Goal: Information Seeking & Learning: Check status

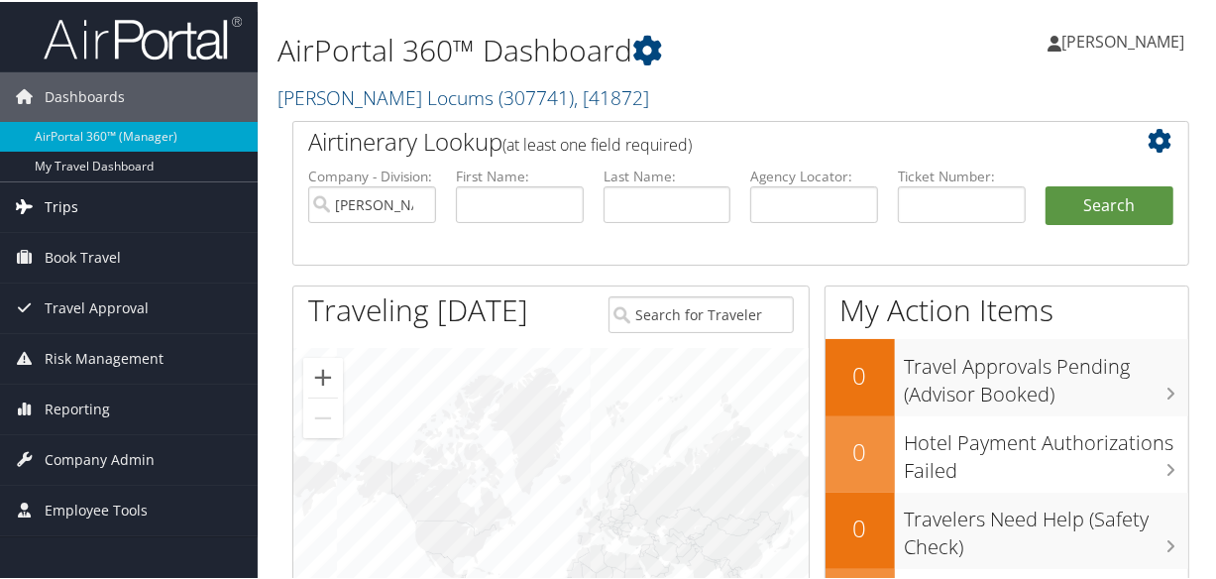
click at [42, 200] on link "Trips" at bounding box center [129, 205] width 258 height 50
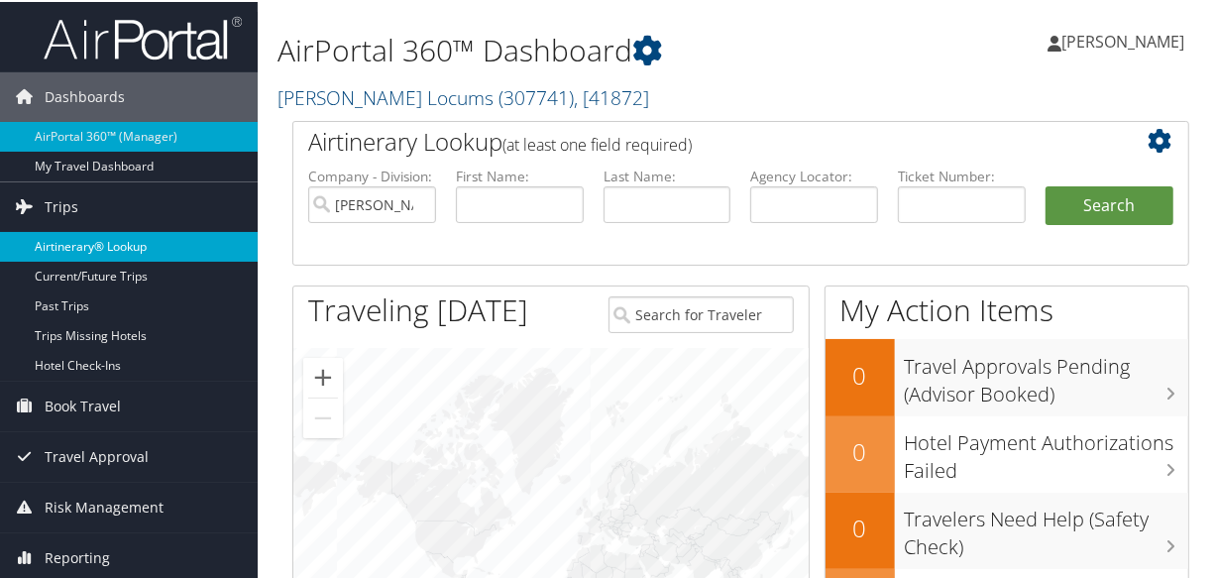
click at [119, 237] on link "Airtinerary® Lookup" at bounding box center [129, 245] width 258 height 30
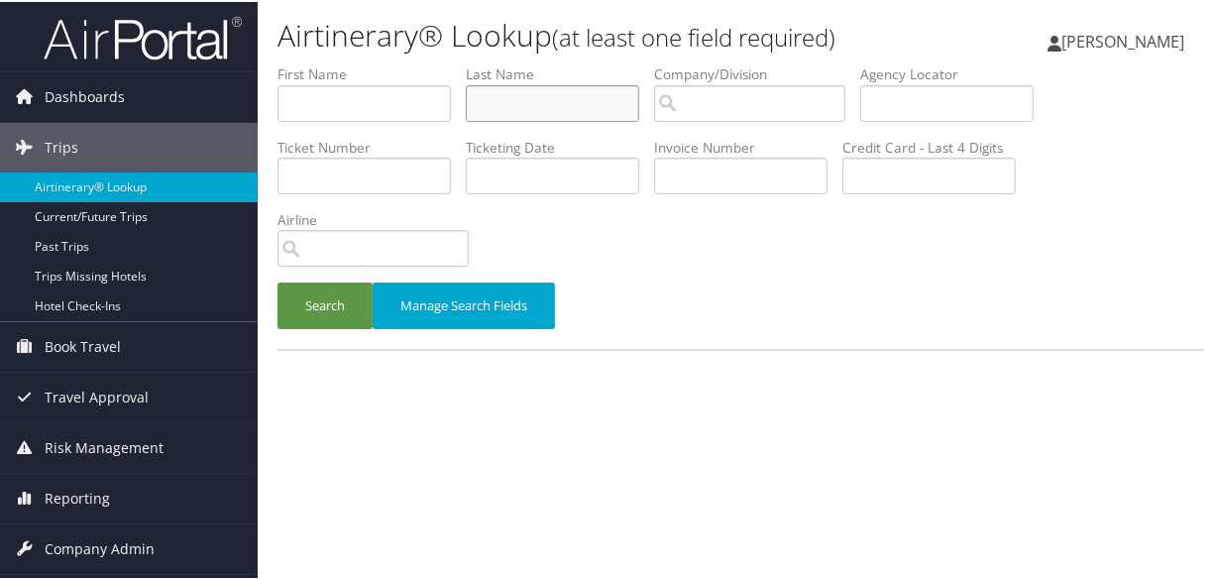
click at [560, 93] on input "text" at bounding box center [552, 101] width 173 height 37
type input "ponnappan"
click at [277, 280] on button "Search" at bounding box center [324, 303] width 95 height 47
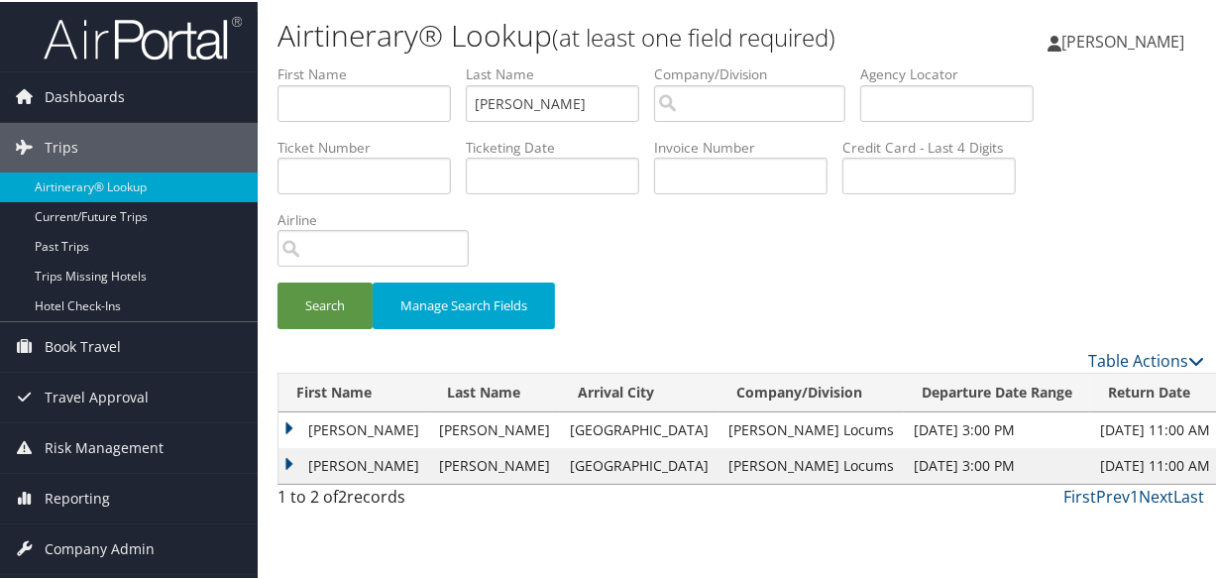
click at [283, 452] on td "Anand" at bounding box center [353, 464] width 151 height 36
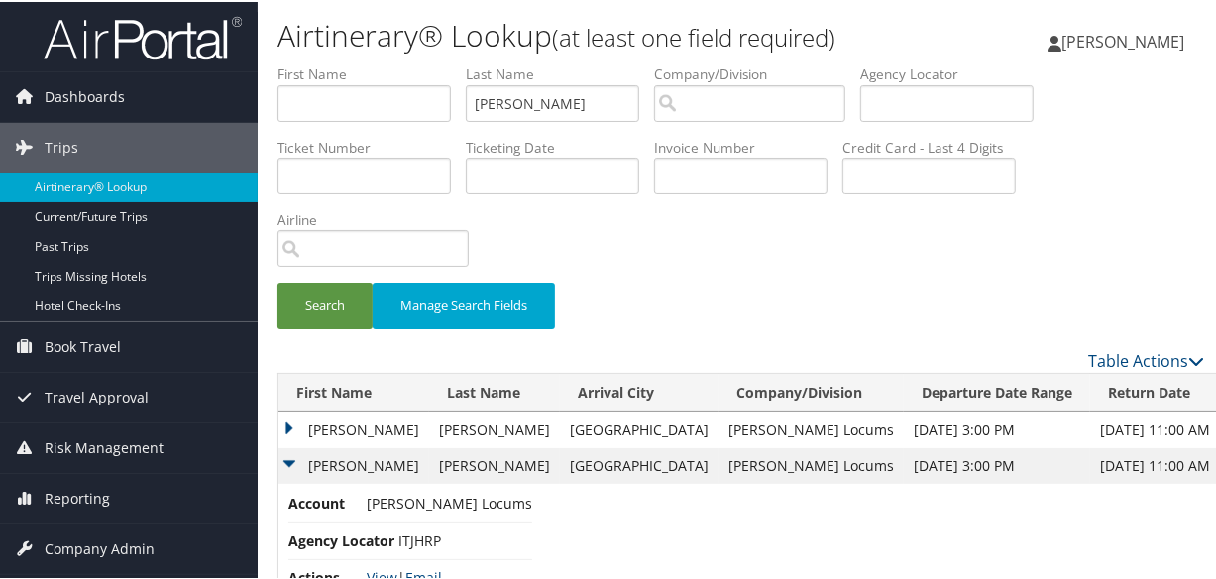
scroll to position [57, 0]
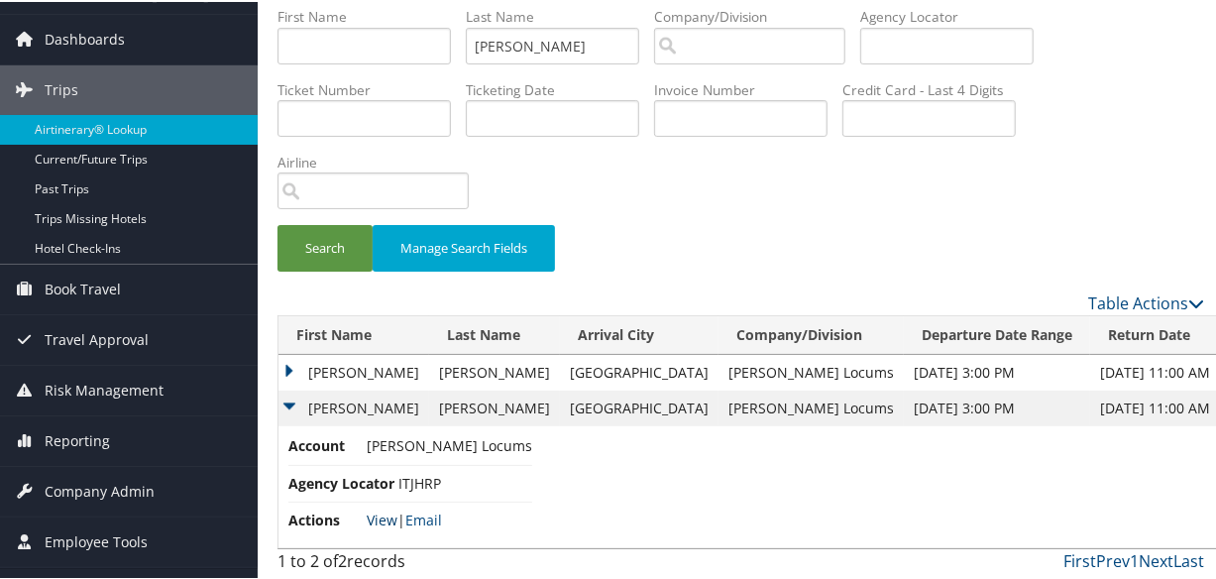
click at [386, 513] on link "View" at bounding box center [382, 517] width 31 height 19
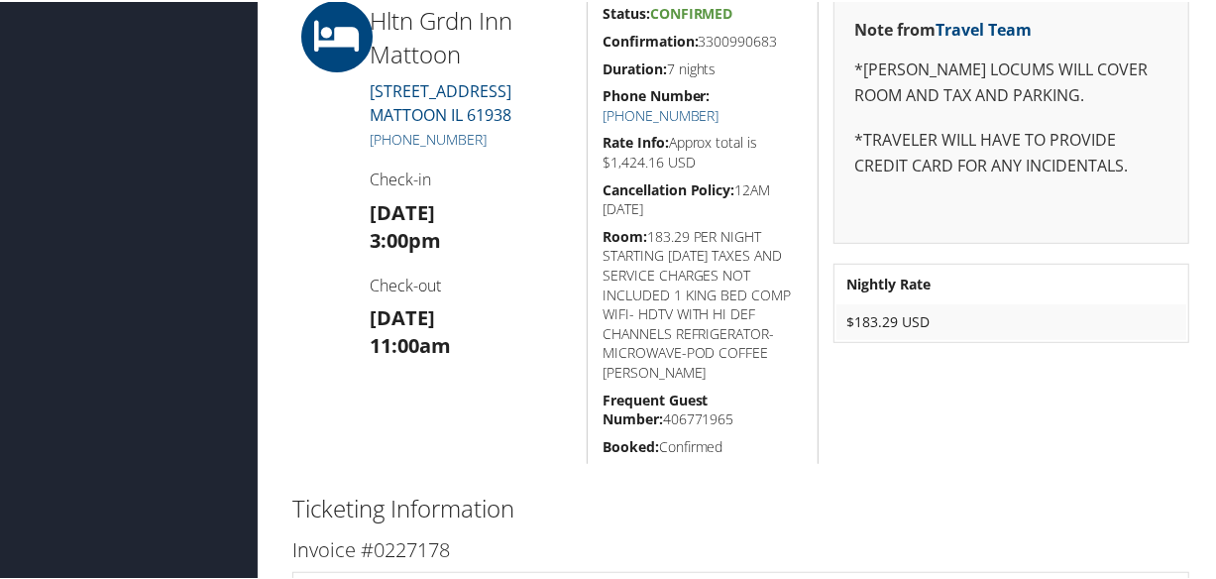
scroll to position [450, 0]
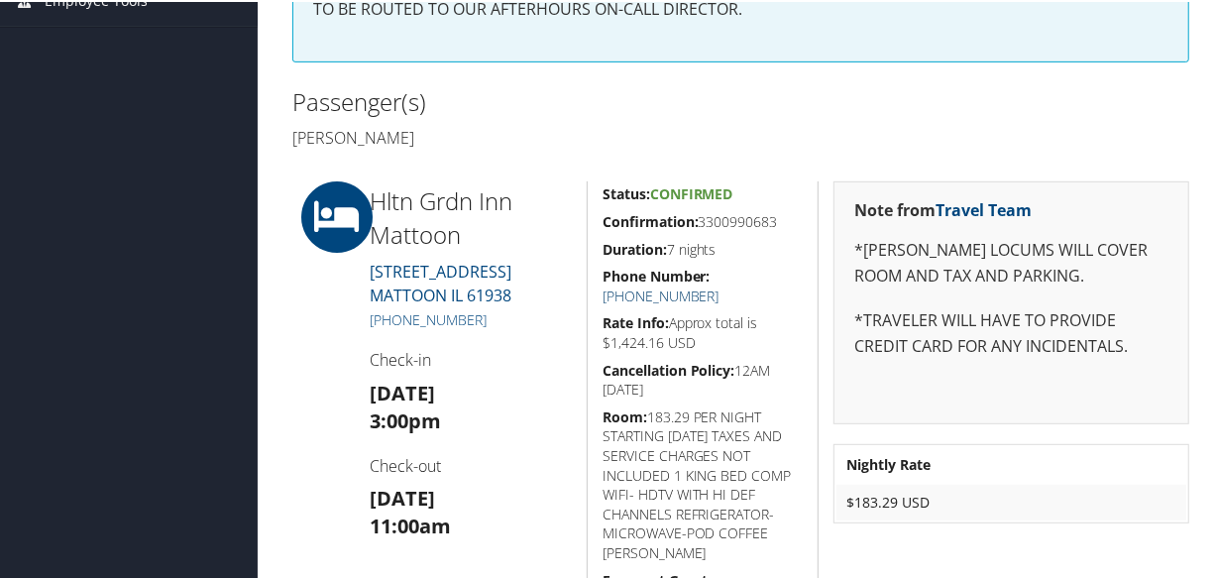
click at [719, 284] on link "+1 (217) 961-0001" at bounding box center [660, 293] width 117 height 19
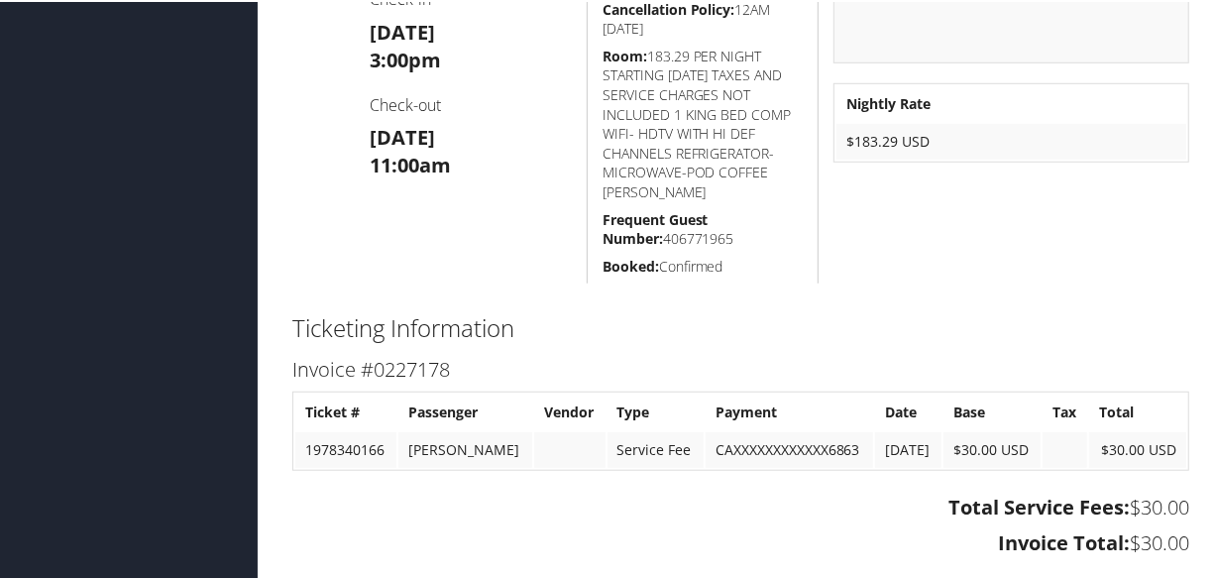
scroll to position [1137, 0]
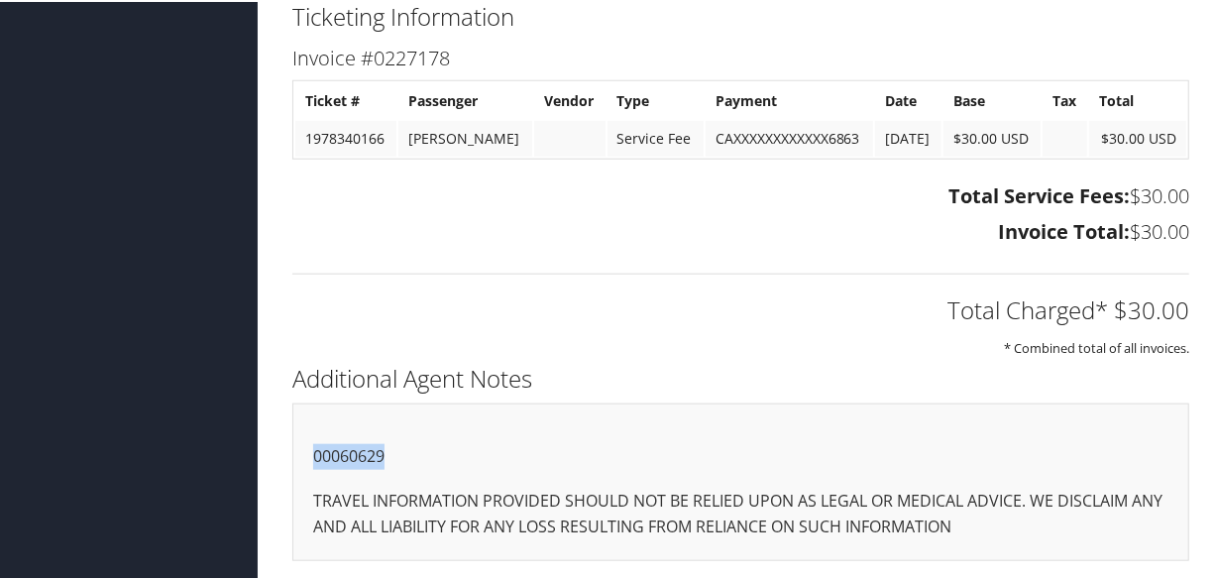
drag, startPoint x: 397, startPoint y: 455, endPoint x: 283, endPoint y: 454, distance: 114.0
click at [283, 454] on div "Additional Agent Notes 00060629 TRAVEL INFORMATION PROVIDED SHOULD NOT BE RELIE…" at bounding box center [740, 468] width 926 height 222
copy p "00060629"
